Goal: Task Accomplishment & Management: Manage account settings

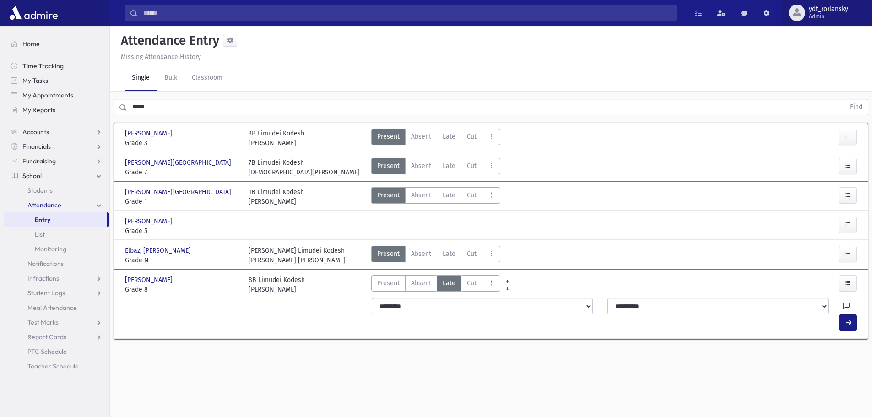
click at [818, 15] on span "Admin" at bounding box center [827, 16] width 39 height 7
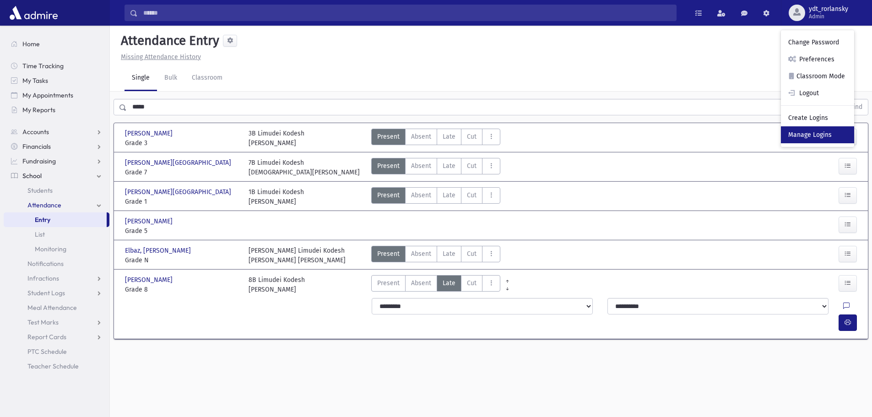
click at [813, 134] on link "Manage Logins" at bounding box center [816, 134] width 73 height 17
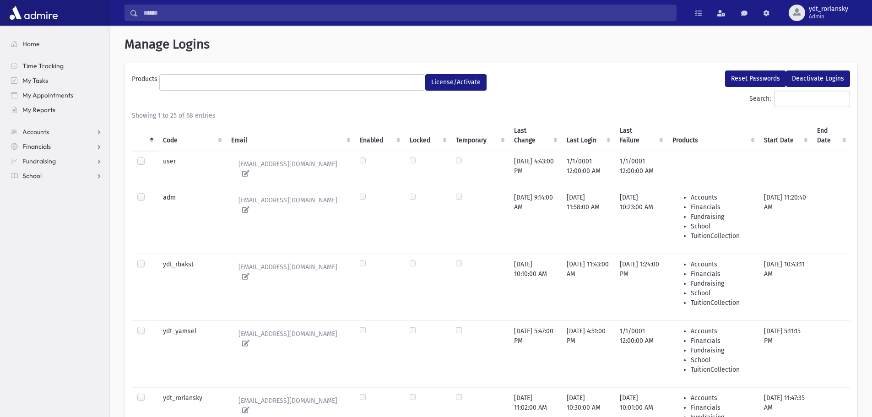
select select
click at [172, 140] on th "Code" at bounding box center [191, 135] width 68 height 31
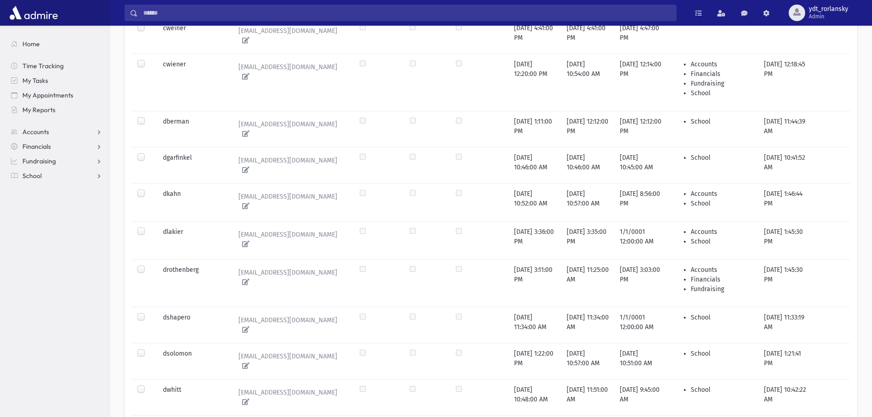
scroll to position [549, 0]
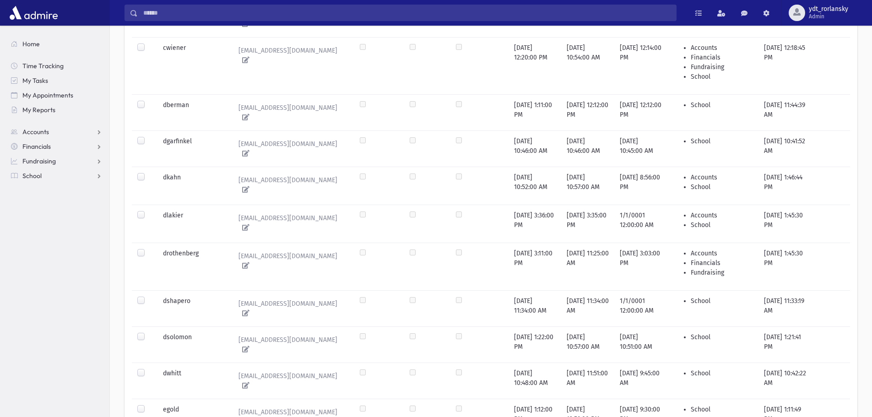
click at [148, 368] on label at bounding box center [148, 368] width 0 height 0
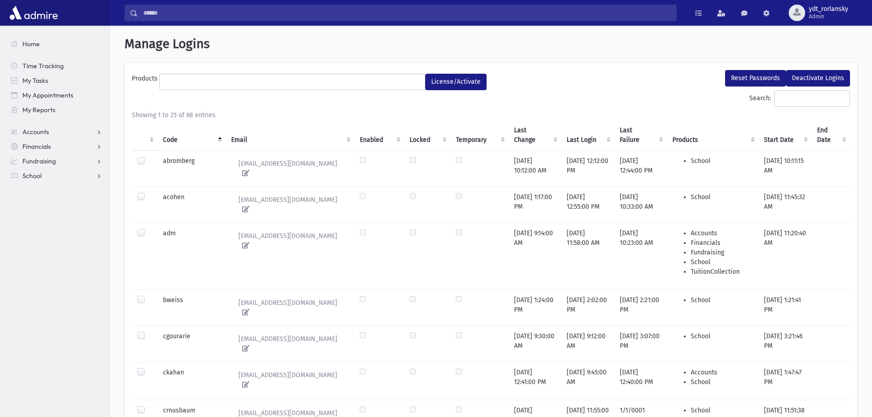
scroll to position [0, 0]
click at [748, 78] on button "Reset Passwords" at bounding box center [755, 78] width 61 height 16
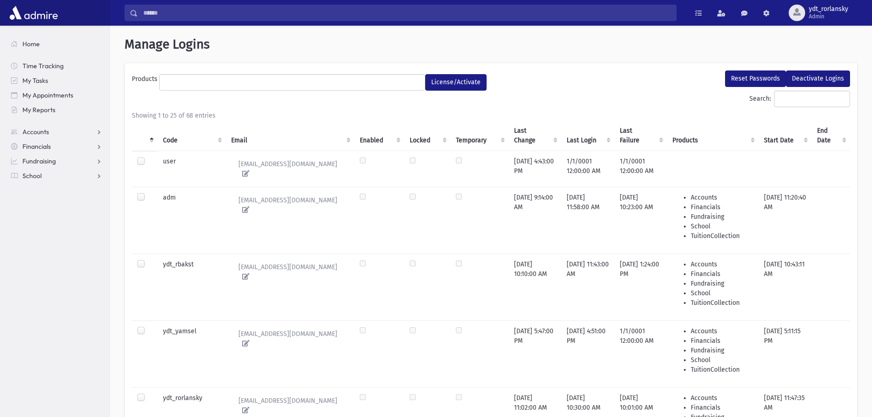
select select
